Goal: Information Seeking & Learning: Understand process/instructions

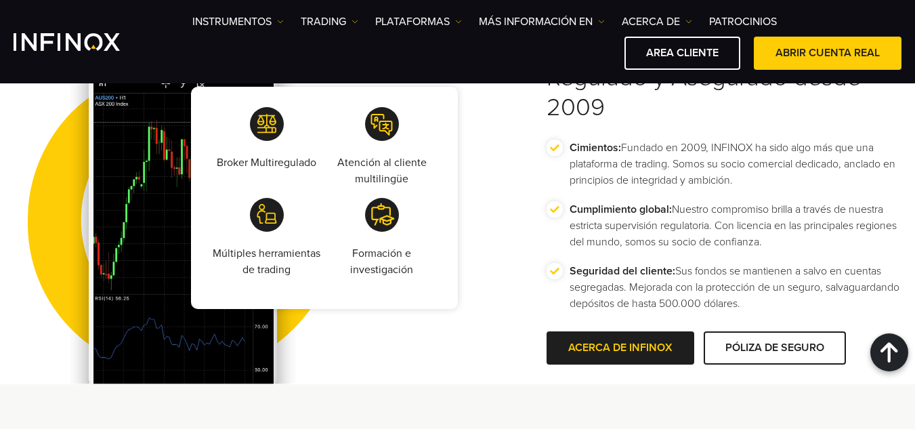
scroll to position [2690, 0]
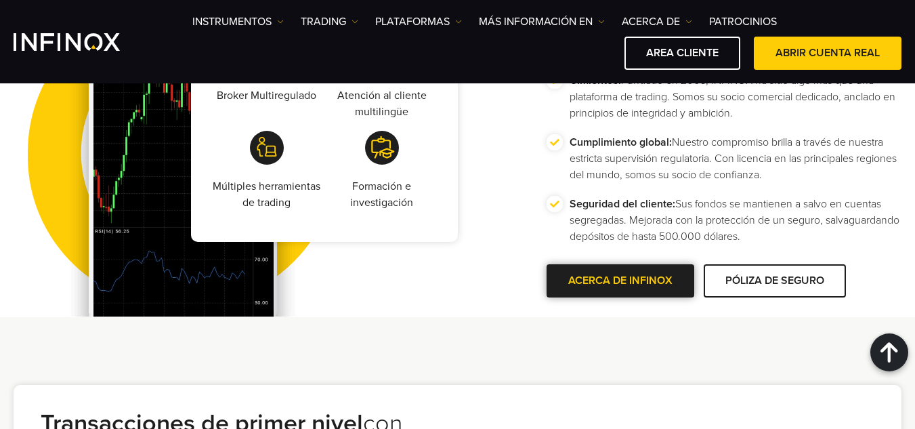
click at [621, 281] on span at bounding box center [621, 281] width 0 height 0
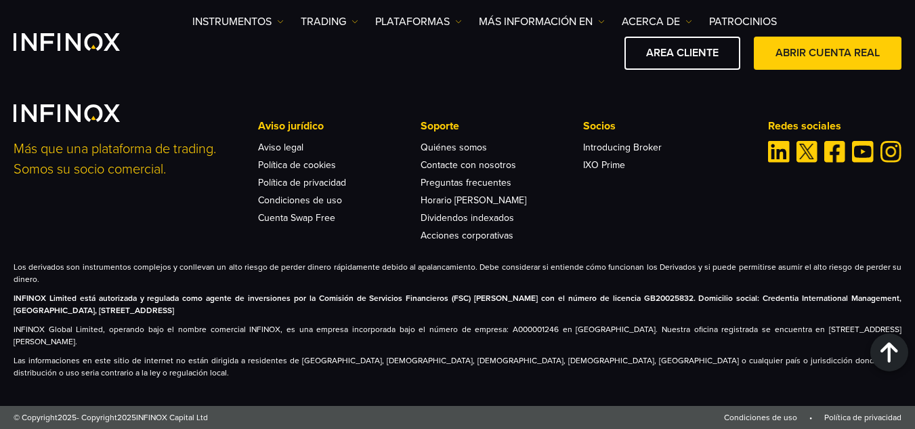
scroll to position [5487, 0]
click at [290, 153] on link "Aviso legal" at bounding box center [280, 148] width 45 height 12
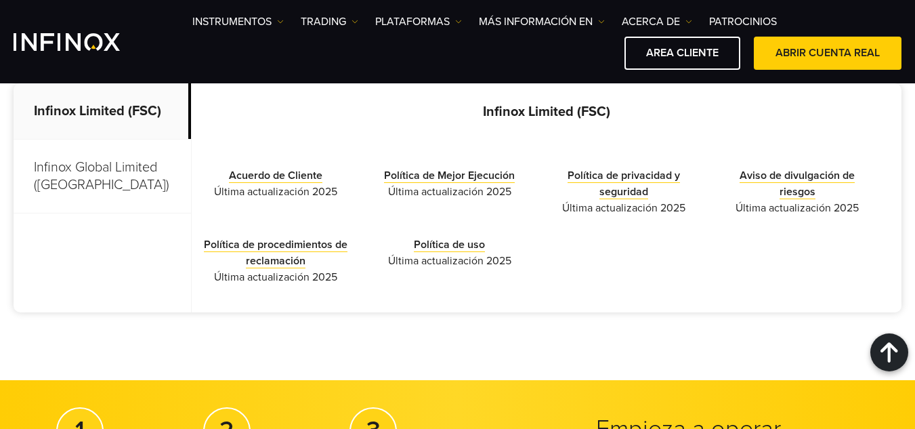
scroll to position [406, 0]
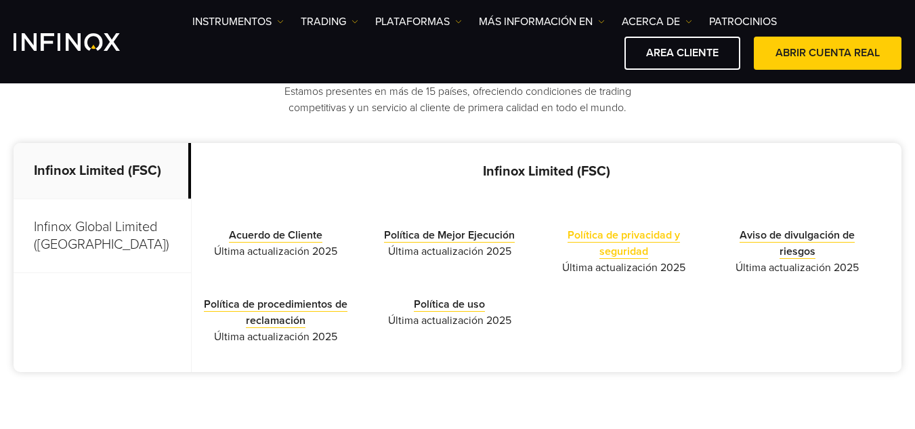
click at [612, 238] on link "Política de privacidad y seguridad" at bounding box center [624, 243] width 112 height 30
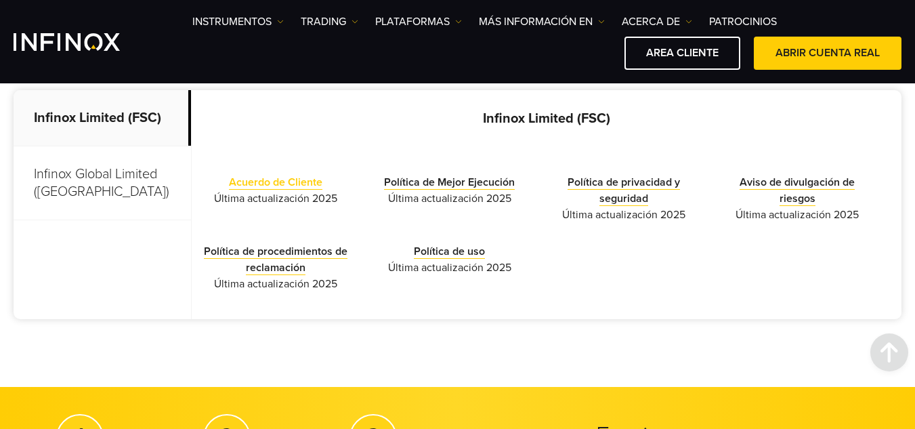
scroll to position [474, 0]
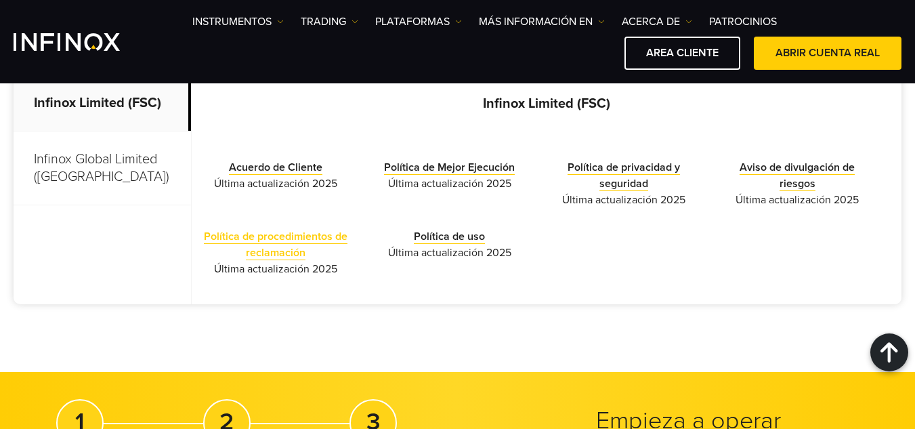
click at [273, 247] on link "Política de procedimientos de reclamación" at bounding box center [276, 245] width 144 height 30
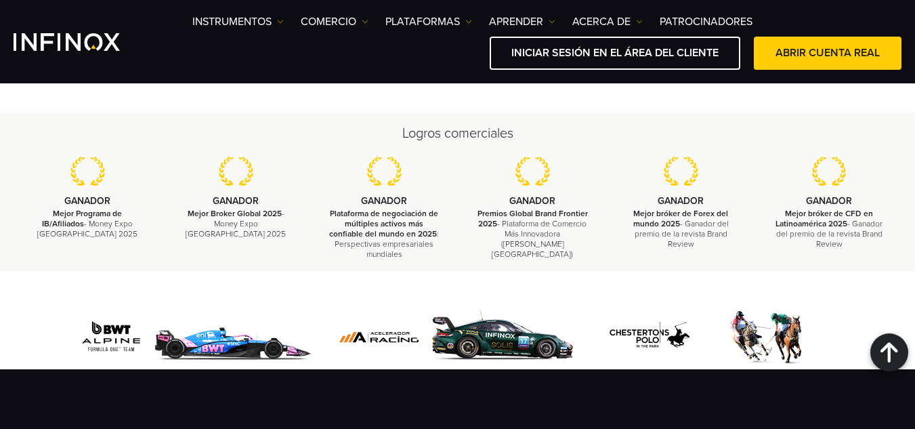
scroll to position [2334, 0]
